Goal: Task Accomplishment & Management: Complete application form

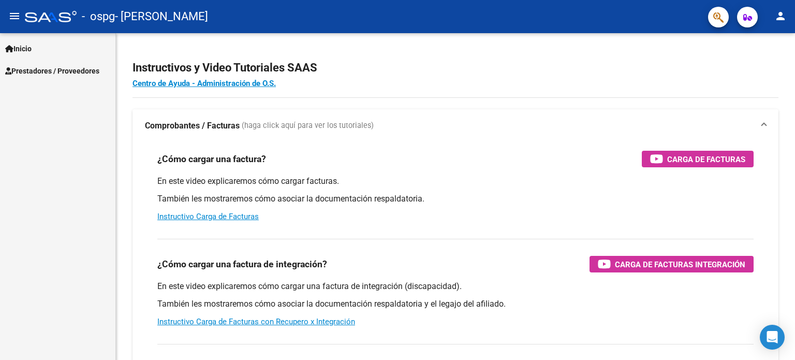
click at [78, 67] on span "Prestadores / Proveedores" at bounding box center [52, 70] width 94 height 11
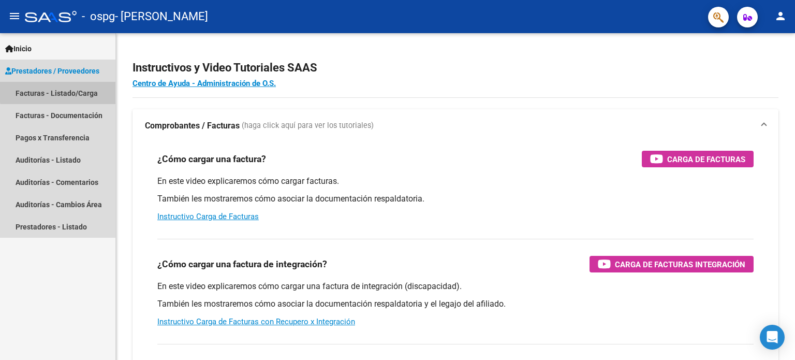
click at [85, 90] on link "Facturas - Listado/Carga" at bounding box center [57, 93] width 115 height 22
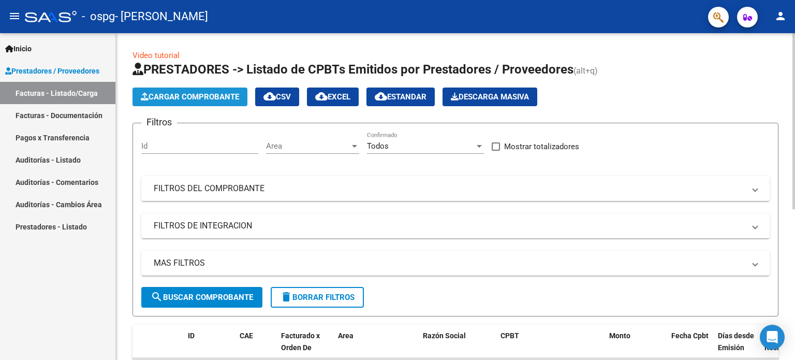
click at [225, 94] on span "Cargar Comprobante" at bounding box center [190, 96] width 98 height 9
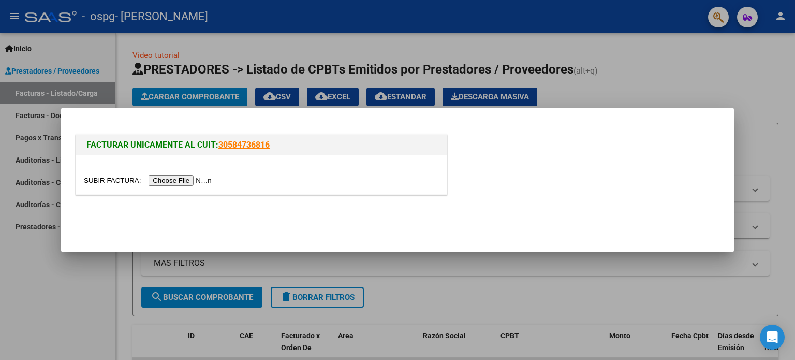
click at [215, 175] on input "file" at bounding box center [149, 180] width 131 height 11
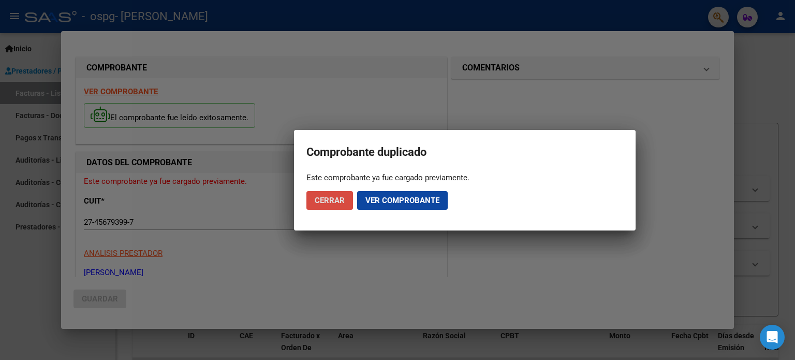
click at [342, 198] on span "Cerrar" at bounding box center [330, 200] width 30 height 9
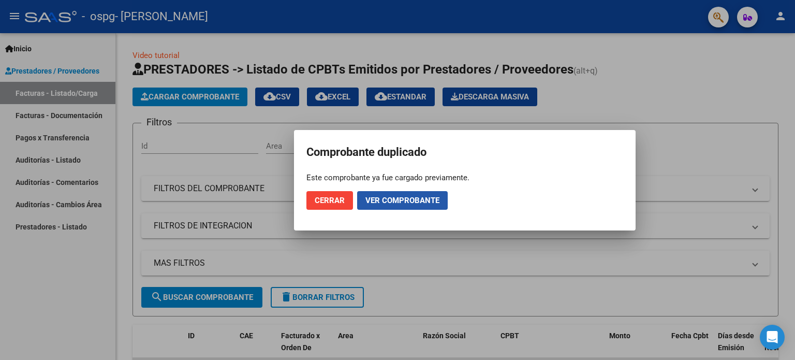
click at [400, 202] on span "Ver comprobante" at bounding box center [402, 200] width 74 height 9
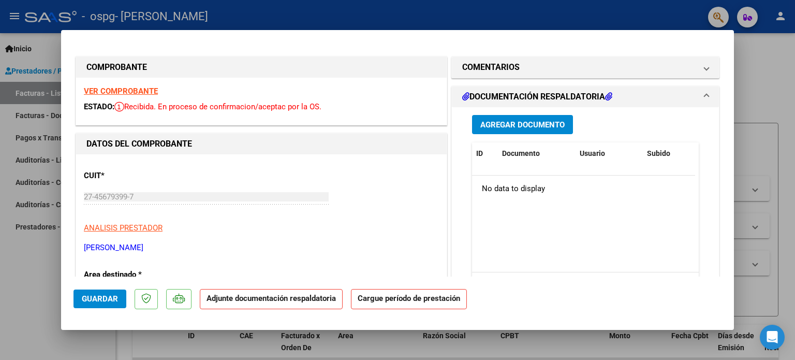
click at [290, 298] on strong "Adjunte documentación respaldatoria" at bounding box center [271, 297] width 129 height 9
click at [107, 292] on button "Guardar" at bounding box center [100, 298] width 53 height 19
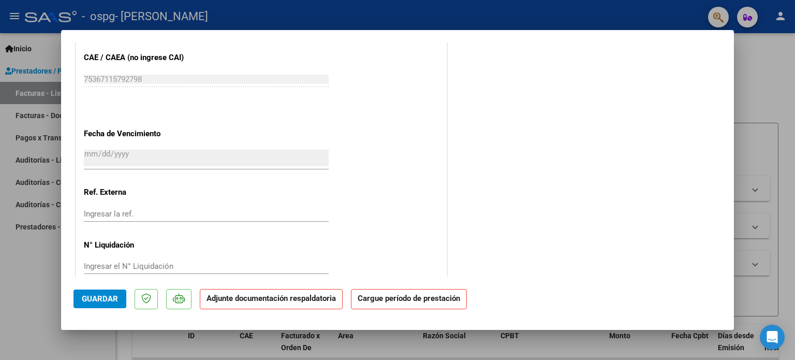
scroll to position [653, 0]
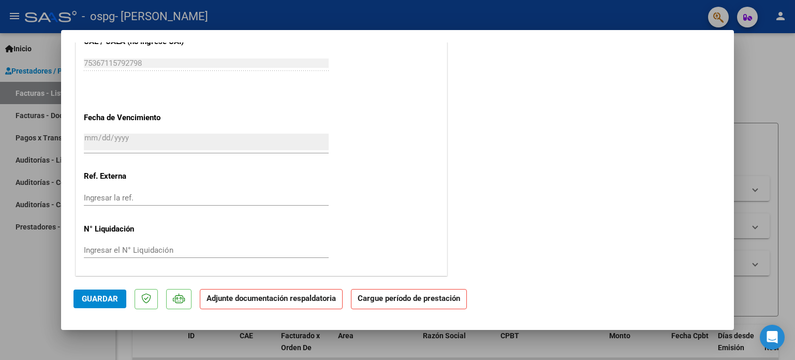
click at [312, 297] on strong "Adjunte documentación respaldatoria" at bounding box center [271, 297] width 129 height 9
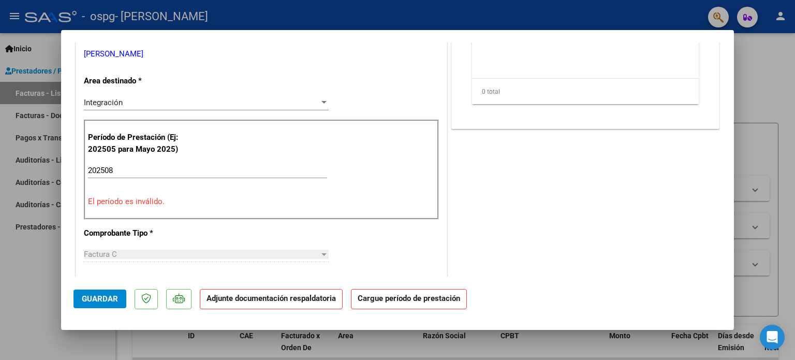
scroll to position [136, 0]
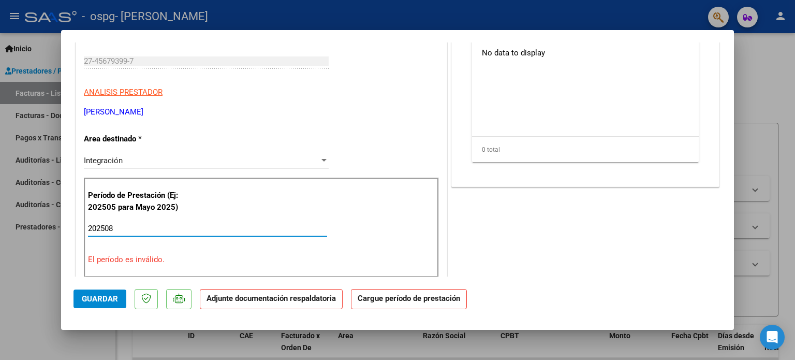
drag, startPoint x: 114, startPoint y: 226, endPoint x: 33, endPoint y: 214, distance: 82.1
click at [36, 228] on div "COMPROBANTE VER COMPROBANTE ESTADO: Recibida. En proceso de confirmacion/acepta…" at bounding box center [397, 180] width 795 height 360
type input "202508"
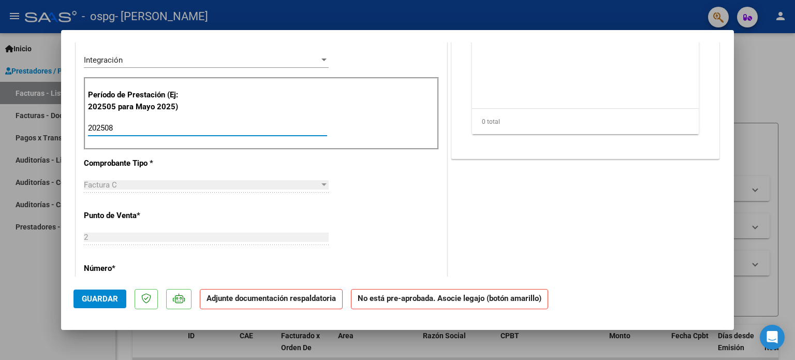
scroll to position [239, 0]
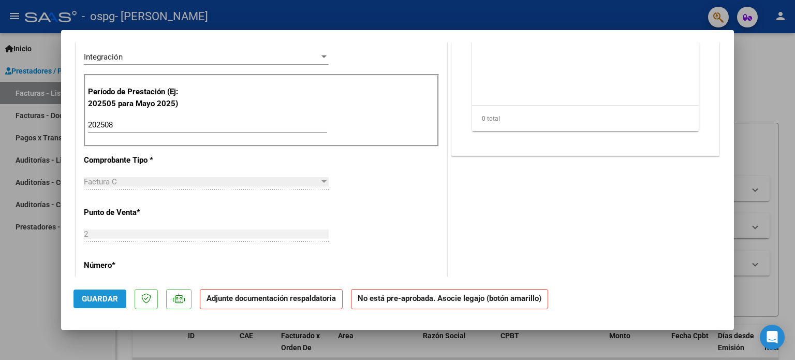
click at [106, 297] on span "Guardar" at bounding box center [100, 298] width 36 height 9
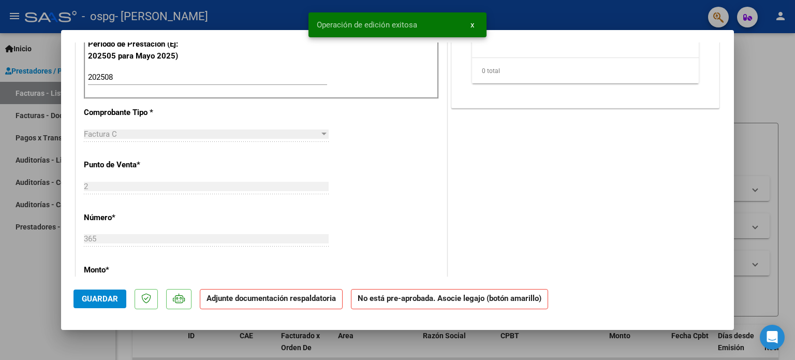
scroll to position [446, 0]
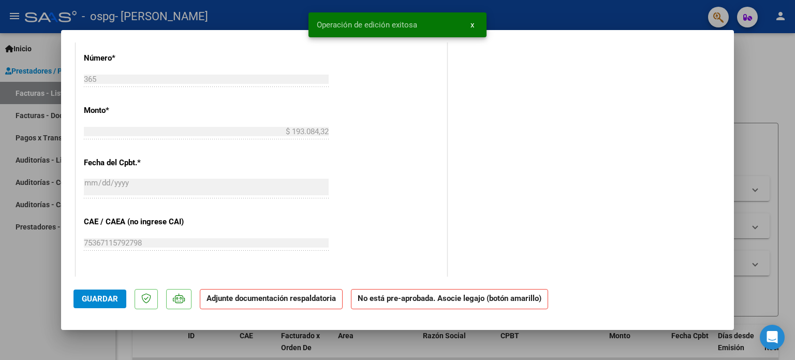
click at [290, 301] on strong "Adjunte documentación respaldatoria" at bounding box center [271, 297] width 129 height 9
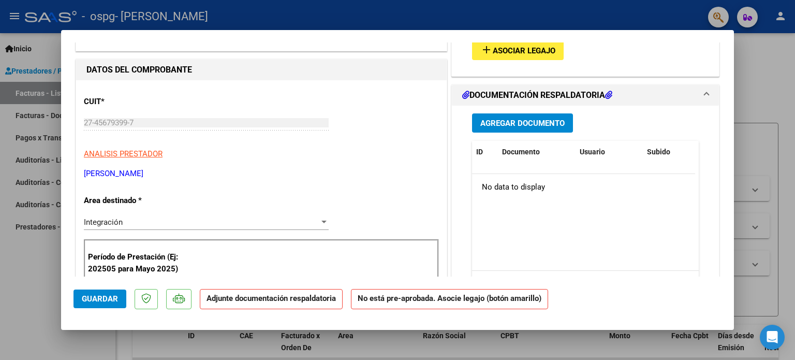
scroll to position [0, 0]
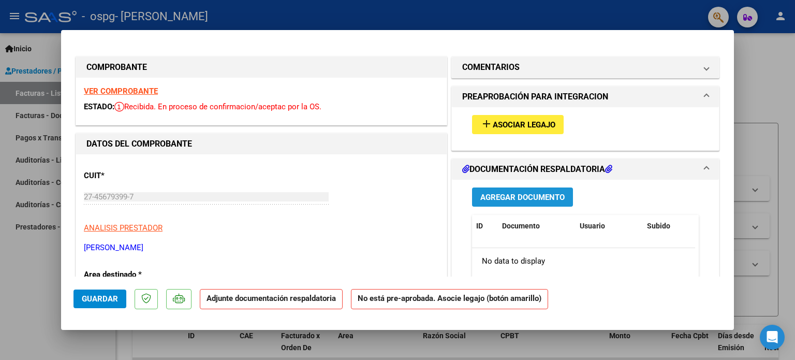
click at [513, 197] on span "Agregar Documento" at bounding box center [522, 197] width 84 height 9
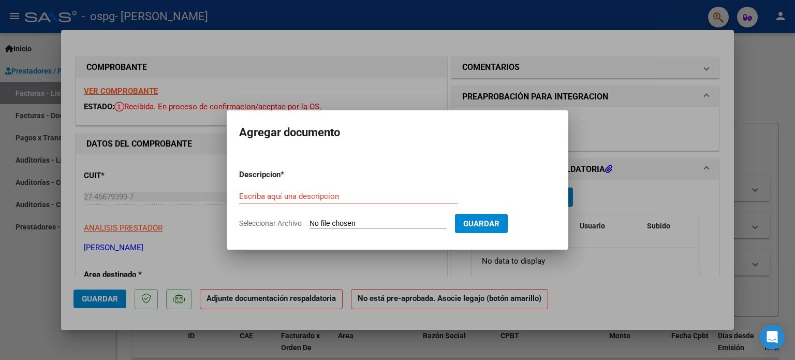
click at [408, 221] on input "Seleccionar Archivo" at bounding box center [378, 224] width 137 height 10
type input "C:\fakepath\[PERSON_NAME].pdf"
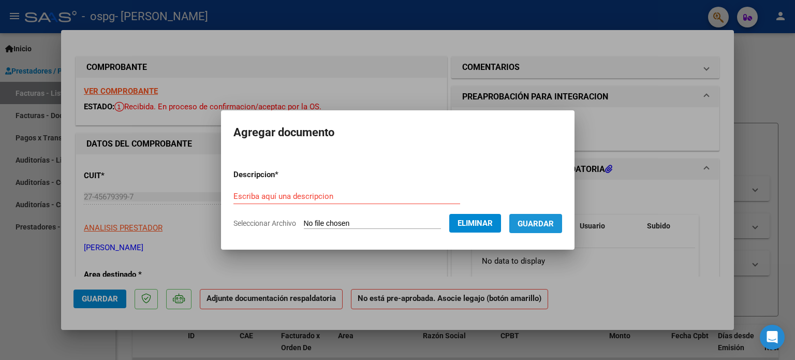
click at [537, 226] on span "Guardar" at bounding box center [536, 223] width 36 height 9
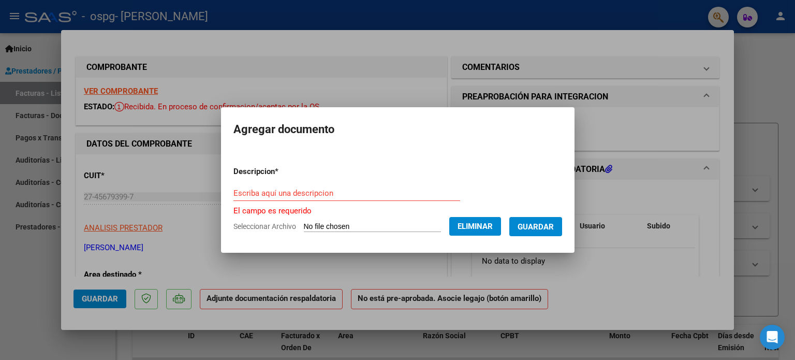
click at [551, 222] on span "Guardar" at bounding box center [536, 226] width 36 height 9
click at [251, 188] on input "Escriba aquí una descripcion" at bounding box center [346, 192] width 227 height 9
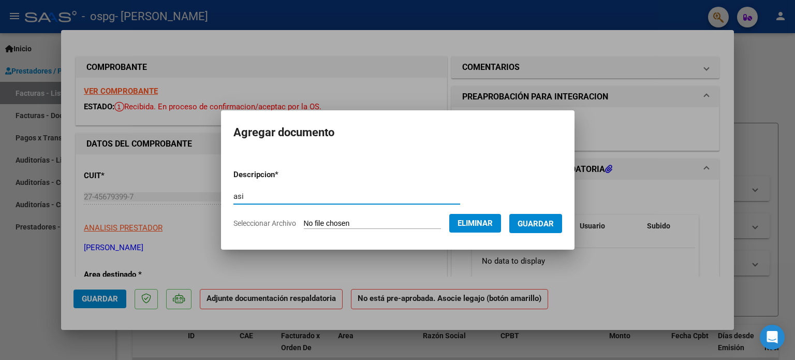
type input "asi"
click at [543, 226] on span "Guardar" at bounding box center [536, 223] width 36 height 9
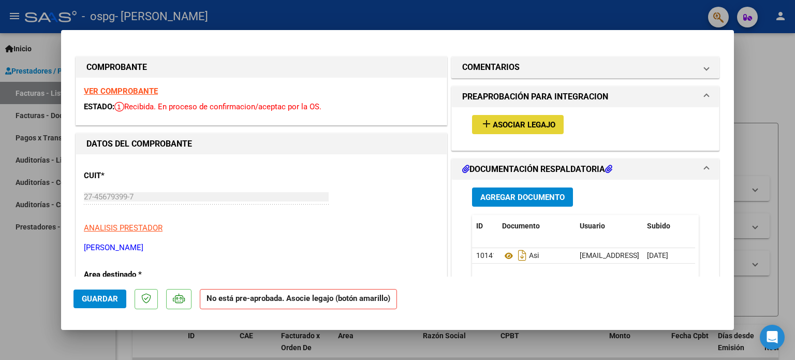
click at [534, 125] on span "Asociar Legajo" at bounding box center [524, 124] width 63 height 9
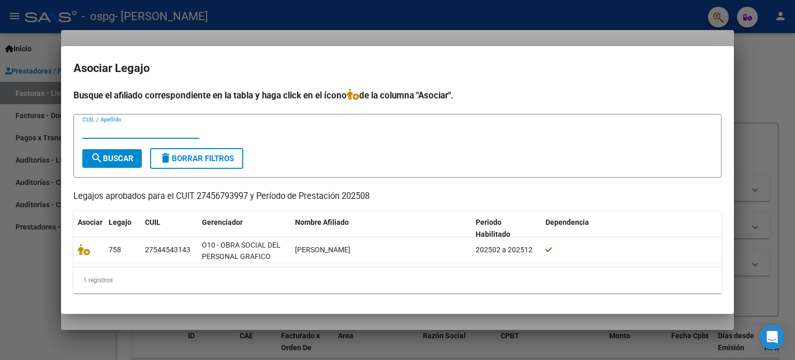
click at [132, 128] on input "CUIL / Apellido" at bounding box center [140, 130] width 117 height 9
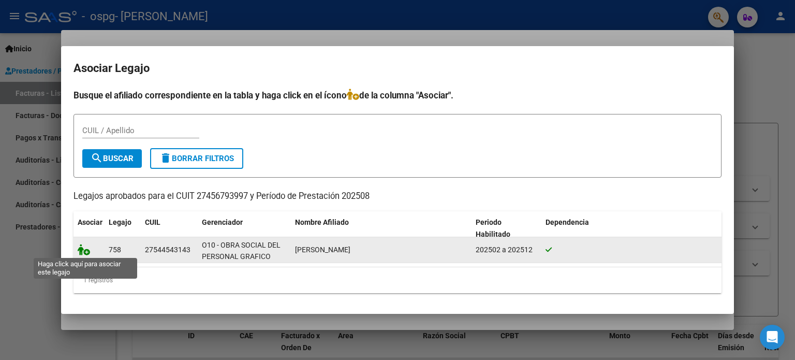
click at [84, 249] on icon at bounding box center [84, 249] width 12 height 11
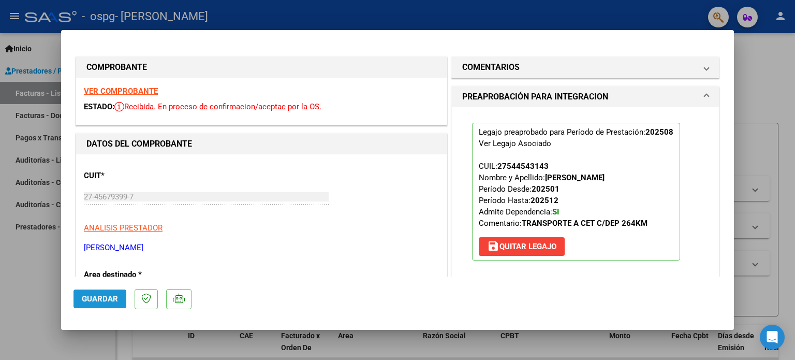
click at [104, 298] on span "Guardar" at bounding box center [100, 298] width 36 height 9
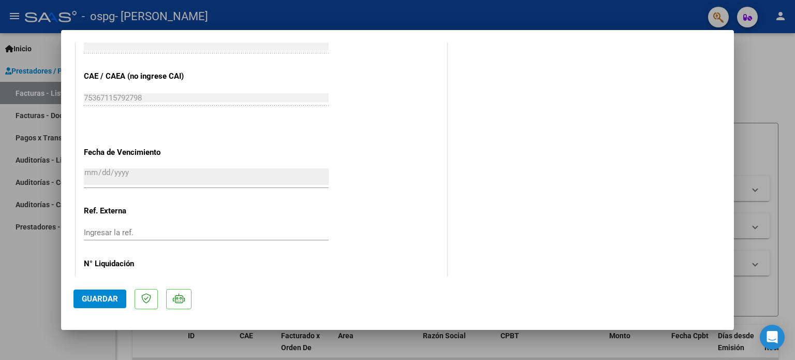
scroll to position [653, 0]
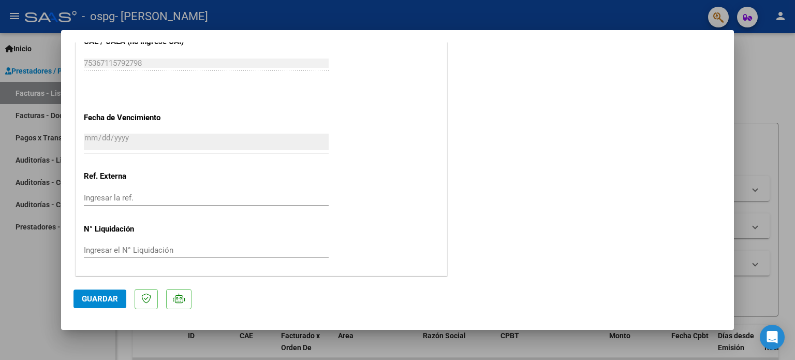
drag, startPoint x: 763, startPoint y: 76, endPoint x: 769, endPoint y: 71, distance: 8.1
click at [769, 71] on div at bounding box center [397, 180] width 795 height 360
type input "$ 0,00"
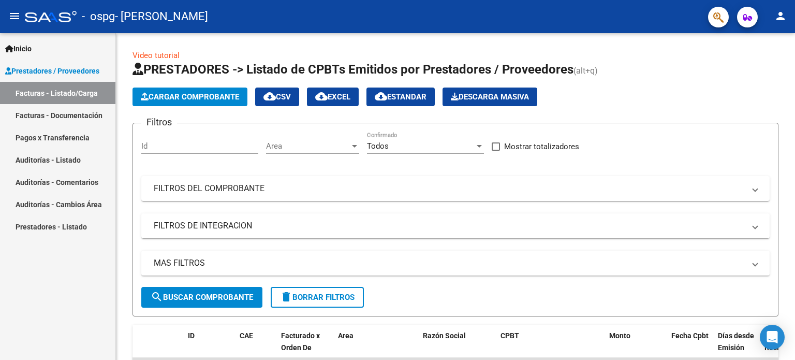
click at [48, 115] on link "Facturas - Documentación" at bounding box center [57, 115] width 115 height 22
